Goal: Feedback & Contribution: Contribute content

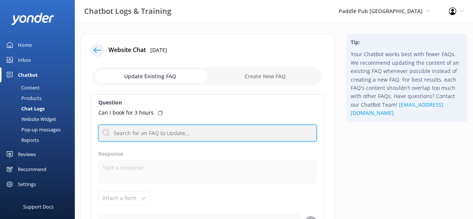
click at [228, 132] on input "text" at bounding box center [207, 132] width 218 height 17
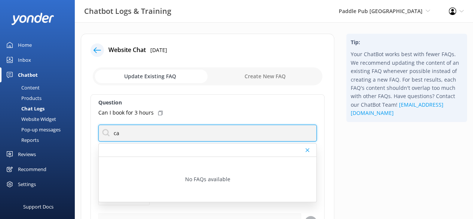
type input "c"
type input "s"
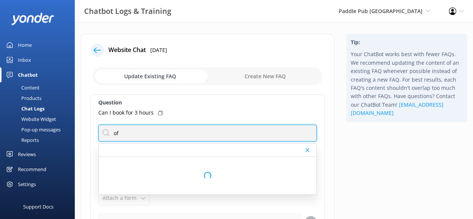
type input "o"
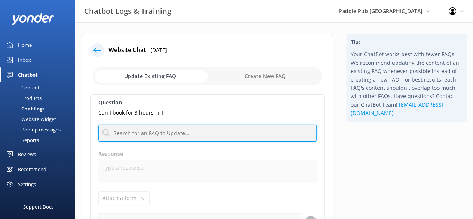
scroll to position [2, 0]
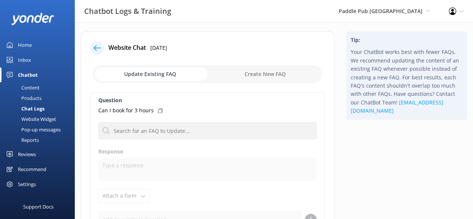
click at [277, 73] on input "checkbox" at bounding box center [208, 74] width 230 height 18
checkbox input "true"
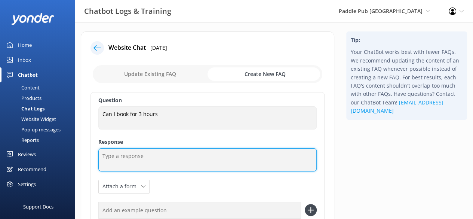
click at [172, 156] on textarea at bounding box center [207, 159] width 218 height 23
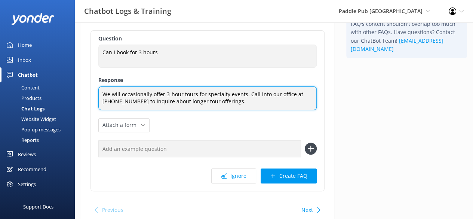
scroll to position [64, 0]
type textarea "We will occasionally offer 3-hour tours for specialty events. Call into our off…"
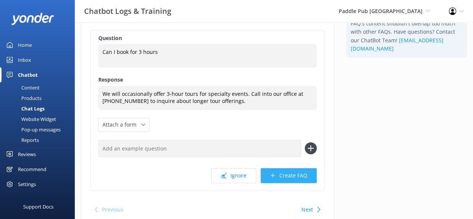
click at [299, 174] on button "Create FAQ" at bounding box center [289, 175] width 56 height 15
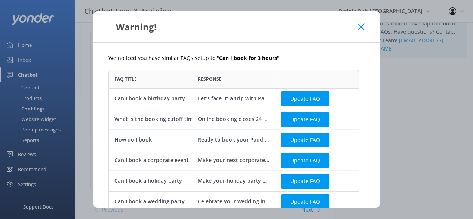
scroll to position [387, 244]
click at [365, 30] on div "Warning!" at bounding box center [236, 26] width 286 height 31
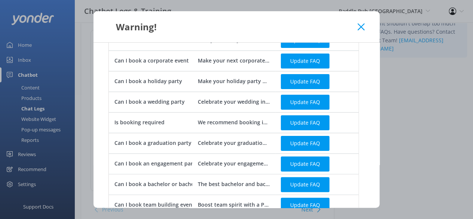
scroll to position [37, 0]
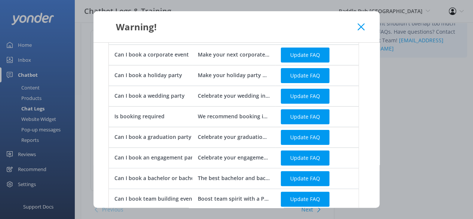
click at [360, 27] on icon at bounding box center [360, 26] width 7 height 7
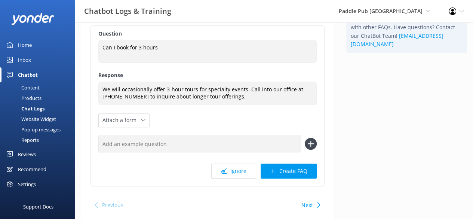
scroll to position [73, 0]
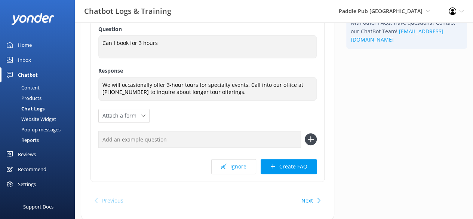
click at [316, 195] on div "Next" at bounding box center [309, 200] width 23 height 15
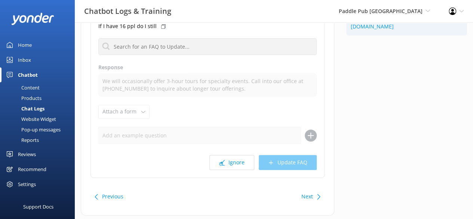
scroll to position [86, 0]
click at [109, 194] on button "Previous" at bounding box center [112, 196] width 21 height 15
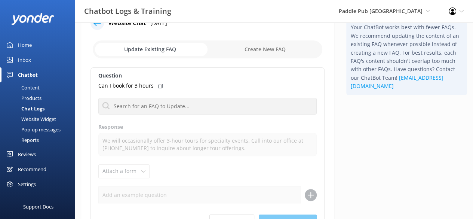
click at [272, 41] on input "checkbox" at bounding box center [208, 49] width 230 height 18
checkbox input "true"
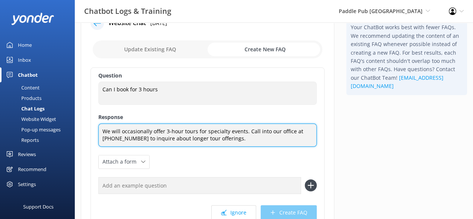
click at [213, 126] on textarea "We will occasionally offer 3-hour tours for specialty events. Call into our off…" at bounding box center [207, 134] width 218 height 23
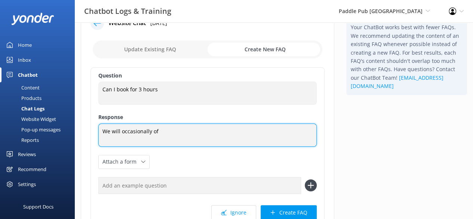
click at [171, 129] on textarea "We will occasionally of" at bounding box center [207, 134] width 218 height 23
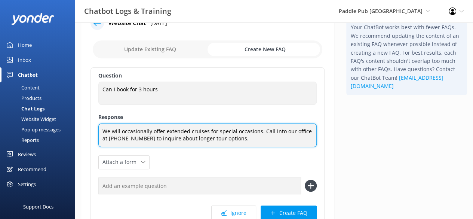
scroll to position [44, 0]
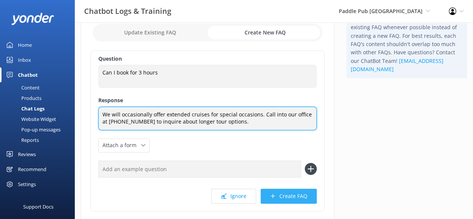
type textarea "We will occasionally offer extended cruises for special occasions. Call into ou…"
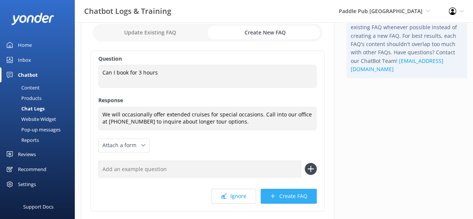
click at [289, 190] on button "Create FAQ" at bounding box center [289, 195] width 56 height 15
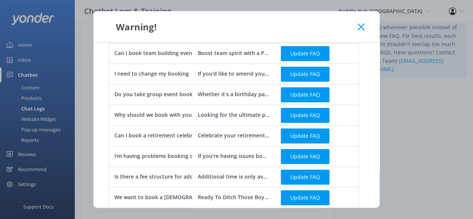
scroll to position [321, 0]
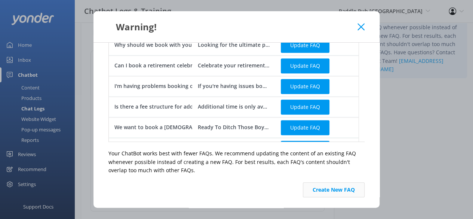
click at [342, 192] on button "Create New FAQ" at bounding box center [334, 189] width 62 height 15
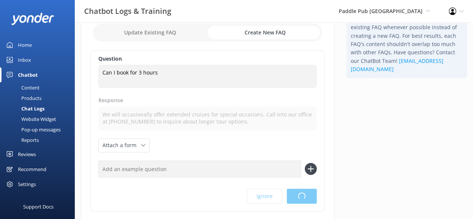
scroll to position [0, 0]
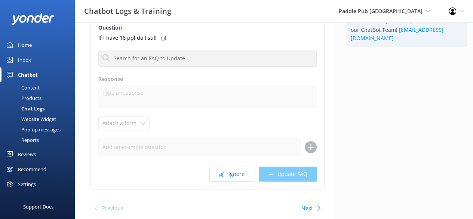
scroll to position [75, 0]
click at [235, 178] on button "Ignore" at bounding box center [231, 173] width 45 height 15
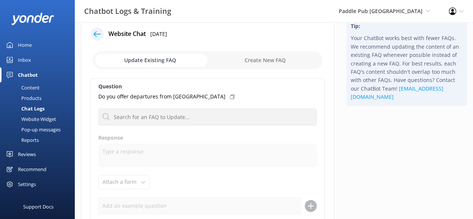
scroll to position [14, 0]
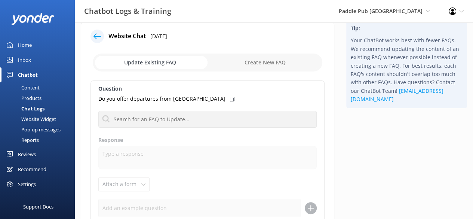
click at [277, 53] on input "checkbox" at bounding box center [208, 62] width 230 height 18
checkbox input "true"
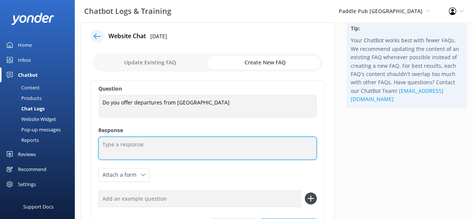
click at [127, 155] on textarea at bounding box center [207, 147] width 218 height 23
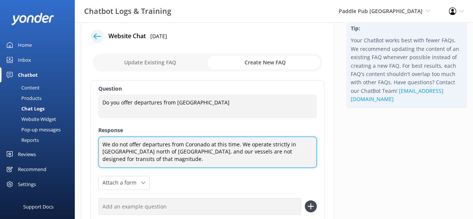
scroll to position [87, 0]
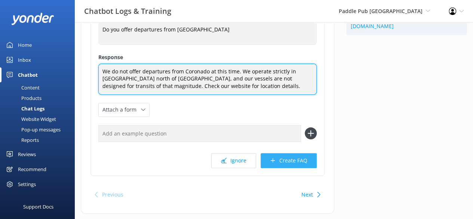
type textarea "We do not offer departures from Coronado at this time. We operate strictly in […"
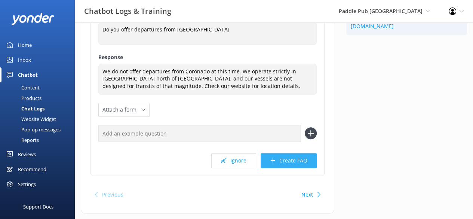
click at [301, 161] on button "Create FAQ" at bounding box center [289, 160] width 56 height 15
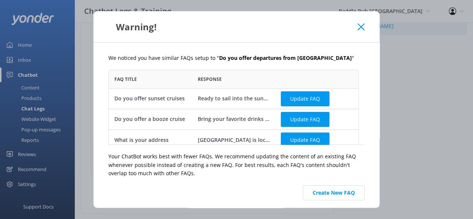
scroll to position [69, 244]
click at [343, 189] on button "Create New FAQ" at bounding box center [334, 192] width 62 height 15
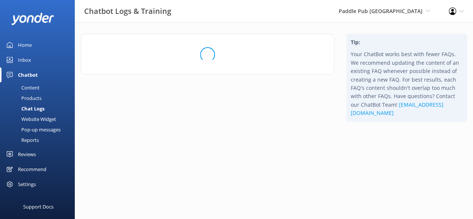
scroll to position [0, 0]
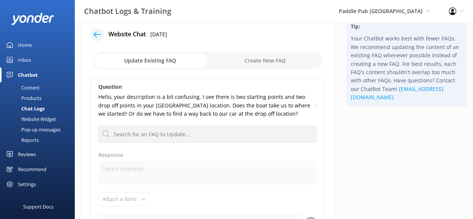
scroll to position [16, 0]
click at [284, 58] on input "checkbox" at bounding box center [208, 60] width 230 height 18
checkbox input "true"
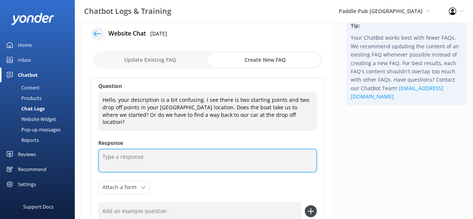
click at [157, 152] on textarea at bounding box center [207, 160] width 218 height 23
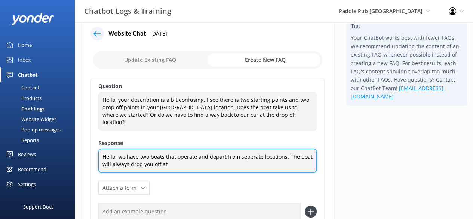
type textarea "Hello, we have two boats that operate and depart from seperate locations. The b…"
